Goal: Transaction & Acquisition: Purchase product/service

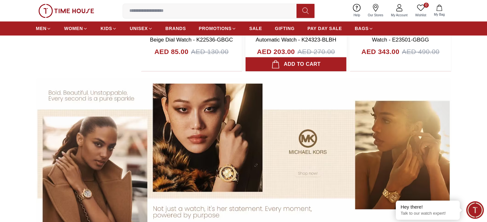
scroll to position [320, 0]
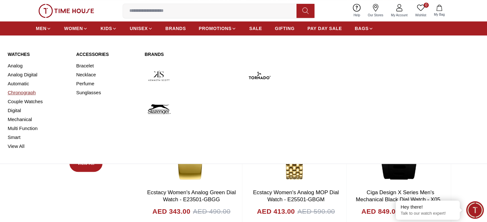
click at [20, 92] on link "Chronograph" at bounding box center [38, 92] width 61 height 9
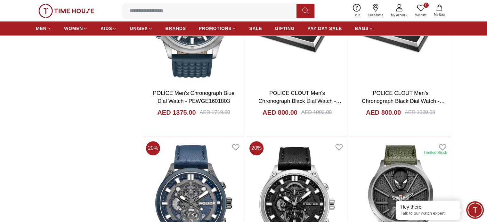
scroll to position [704, 0]
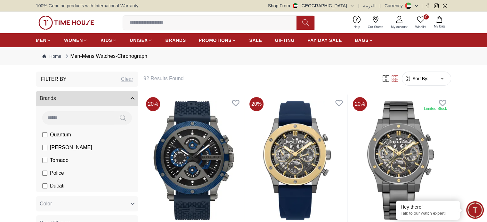
click at [94, 120] on input at bounding box center [78, 117] width 72 height 13
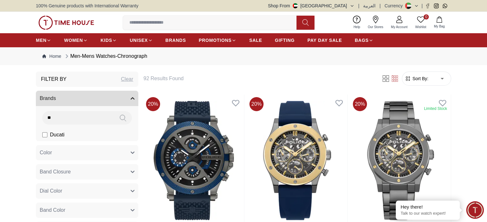
type input "*"
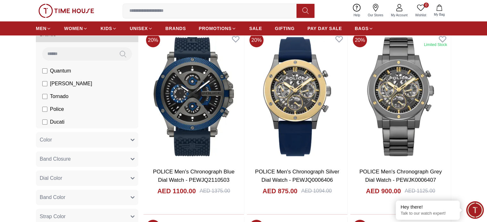
scroll to position [96, 0]
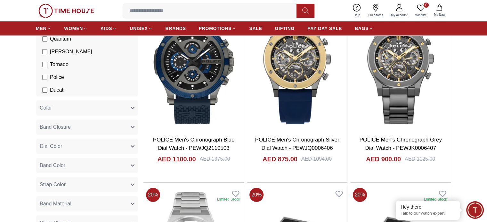
click at [82, 106] on button "Color" at bounding box center [87, 107] width 102 height 15
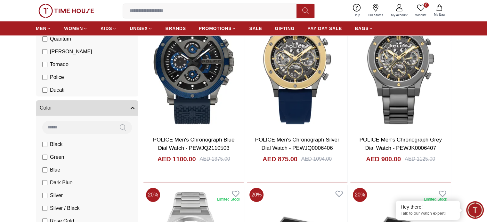
click at [82, 106] on button "Color" at bounding box center [87, 107] width 102 height 15
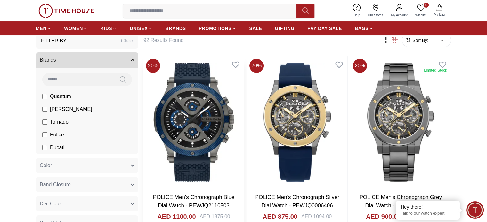
scroll to position [0, 0]
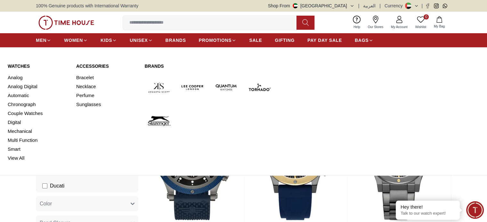
click at [193, 87] on img at bounding box center [192, 87] width 28 height 28
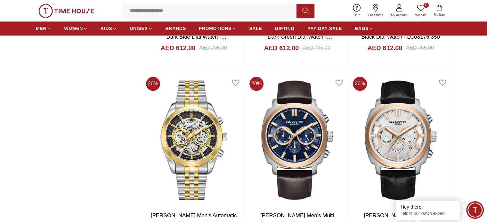
scroll to position [1056, 0]
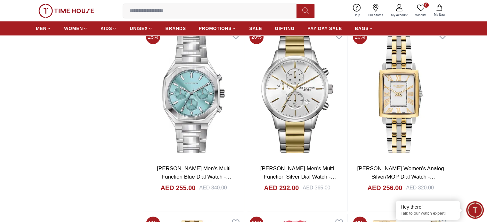
scroll to position [2560, 0]
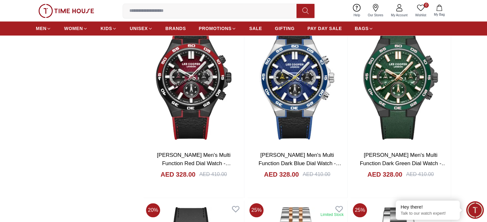
scroll to position [5336, 0]
